Goal: Task Accomplishment & Management: Complete application form

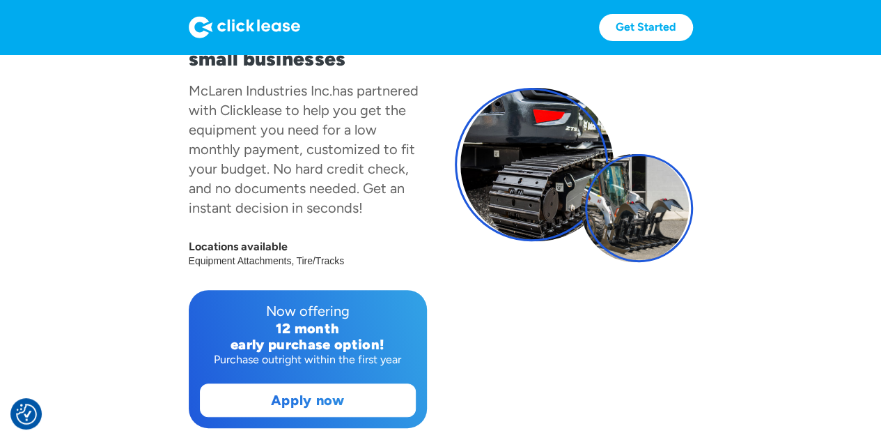
scroll to position [209, 0]
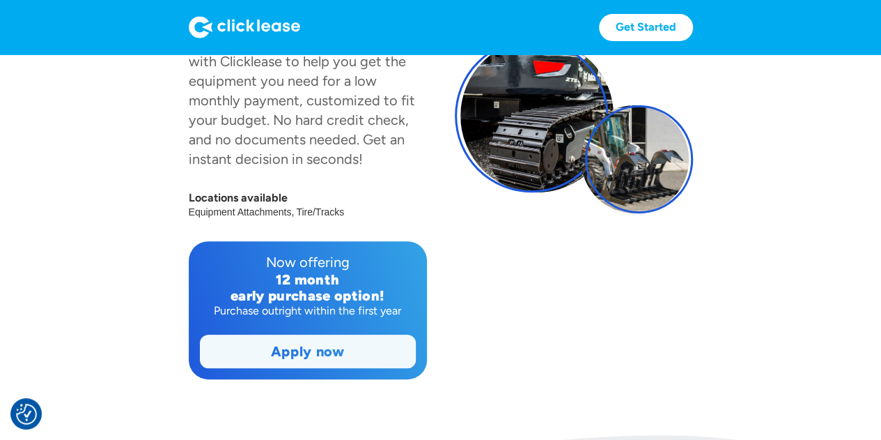
click at [318, 351] on link "Apply now" at bounding box center [308, 351] width 215 height 32
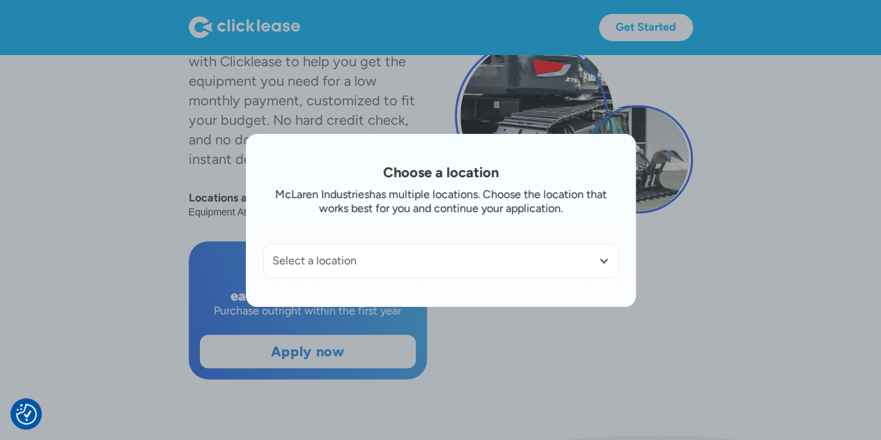
click at [599, 261] on div "Select a location" at bounding box center [440, 261] width 337 height 14
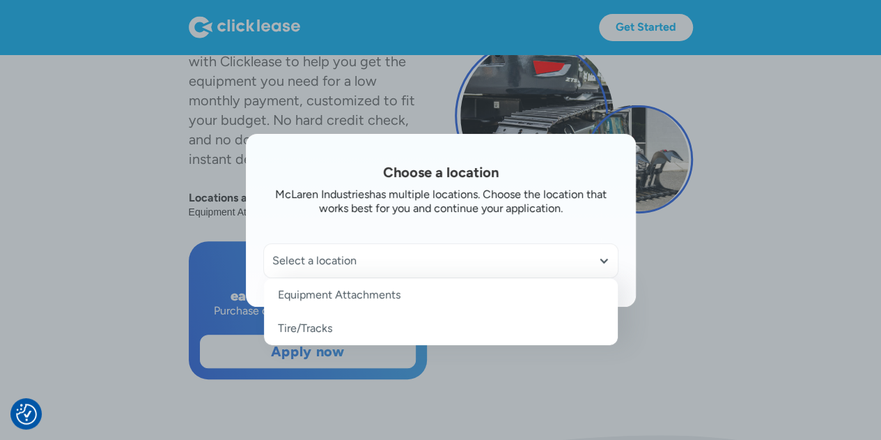
click at [350, 296] on link "Equipment Attachments" at bounding box center [441, 294] width 354 height 33
